Goal: Check status: Check status

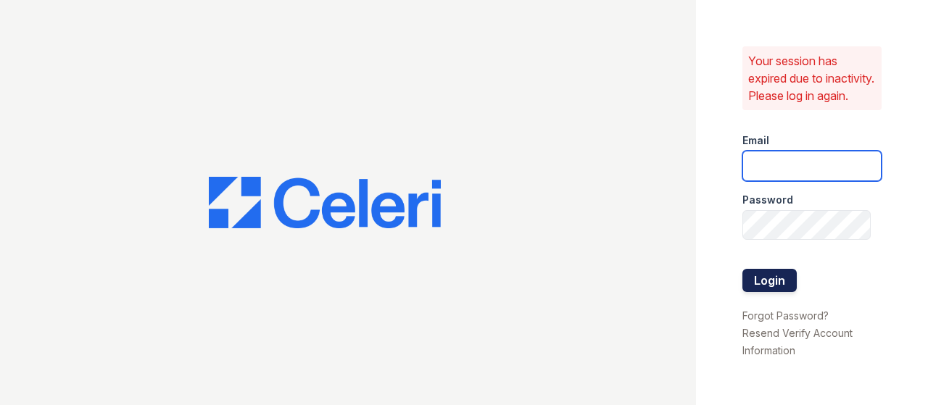
type input "[PERSON_NAME][EMAIL_ADDRESS][PERSON_NAME][DOMAIN_NAME]"
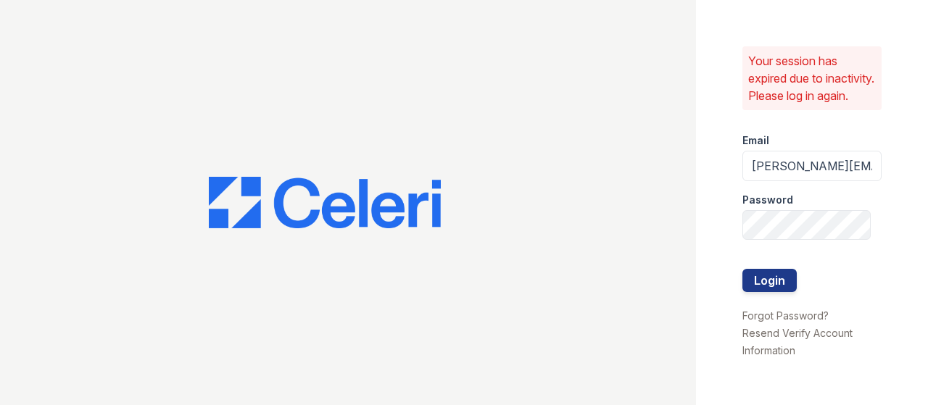
drag, startPoint x: 785, startPoint y: 293, endPoint x: 680, endPoint y: 291, distance: 105.1
click at [784, 292] on button "Login" at bounding box center [769, 280] width 54 height 23
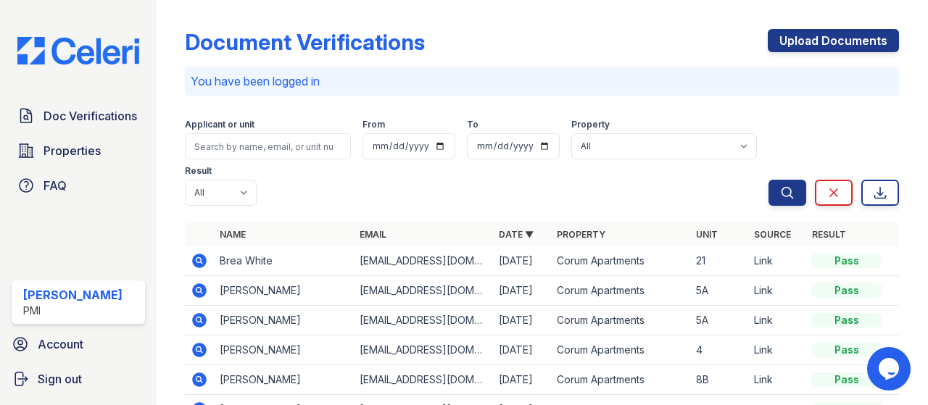
click at [199, 260] on icon at bounding box center [199, 260] width 4 height 4
